Goal: Task Accomplishment & Management: Complete application form

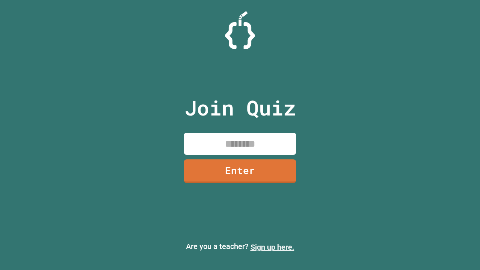
click at [273, 247] on link "Sign up here." at bounding box center [273, 247] width 44 height 9
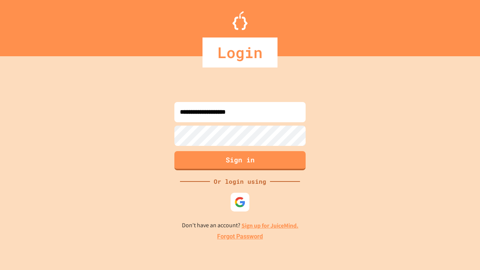
type input "**********"
